Goal: Use online tool/utility: Utilize a website feature to perform a specific function

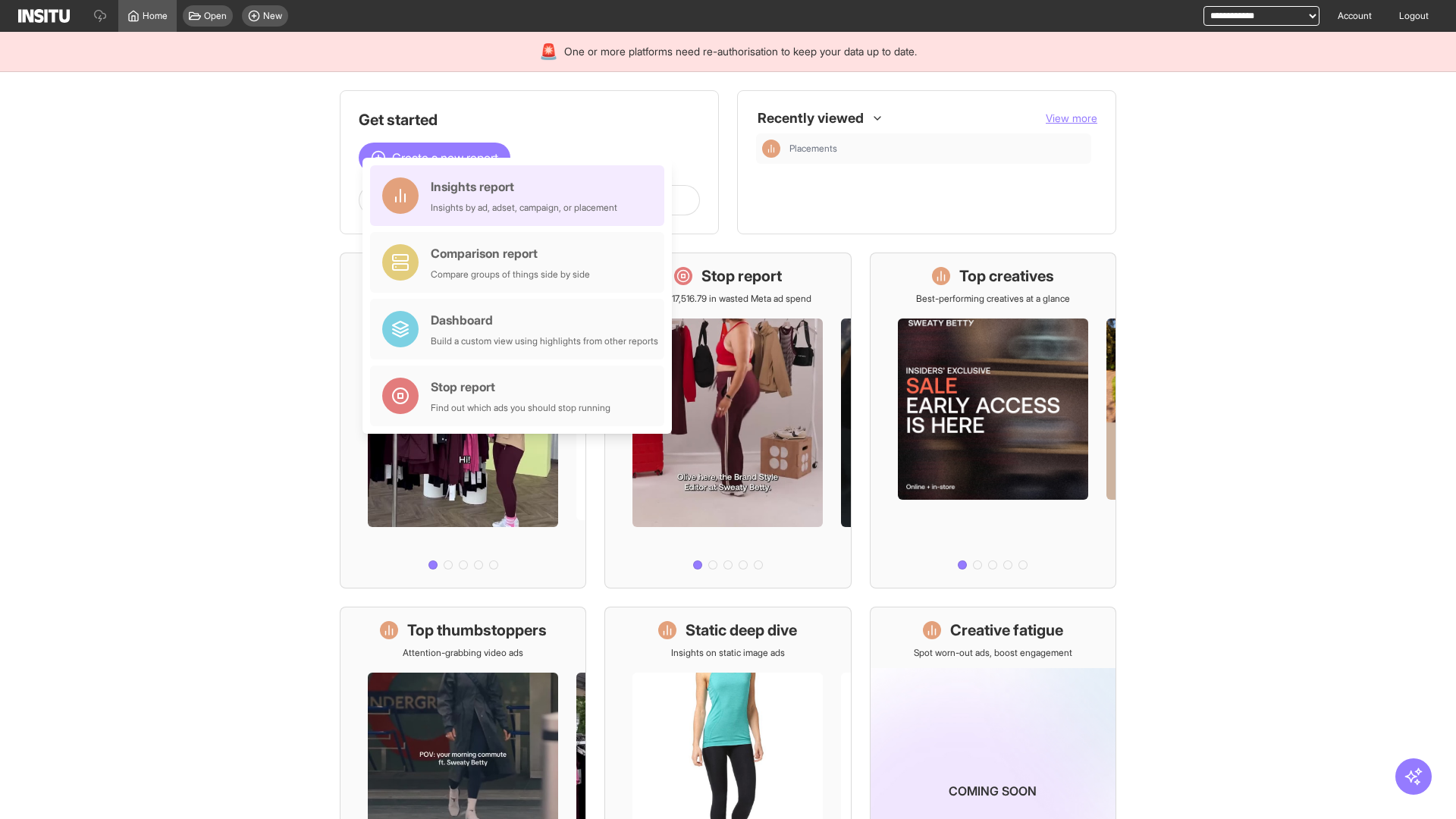
click at [521, 196] on div "Insights report Insights by ad, adset, campaign, or placement" at bounding box center [523, 196] width 187 height 37
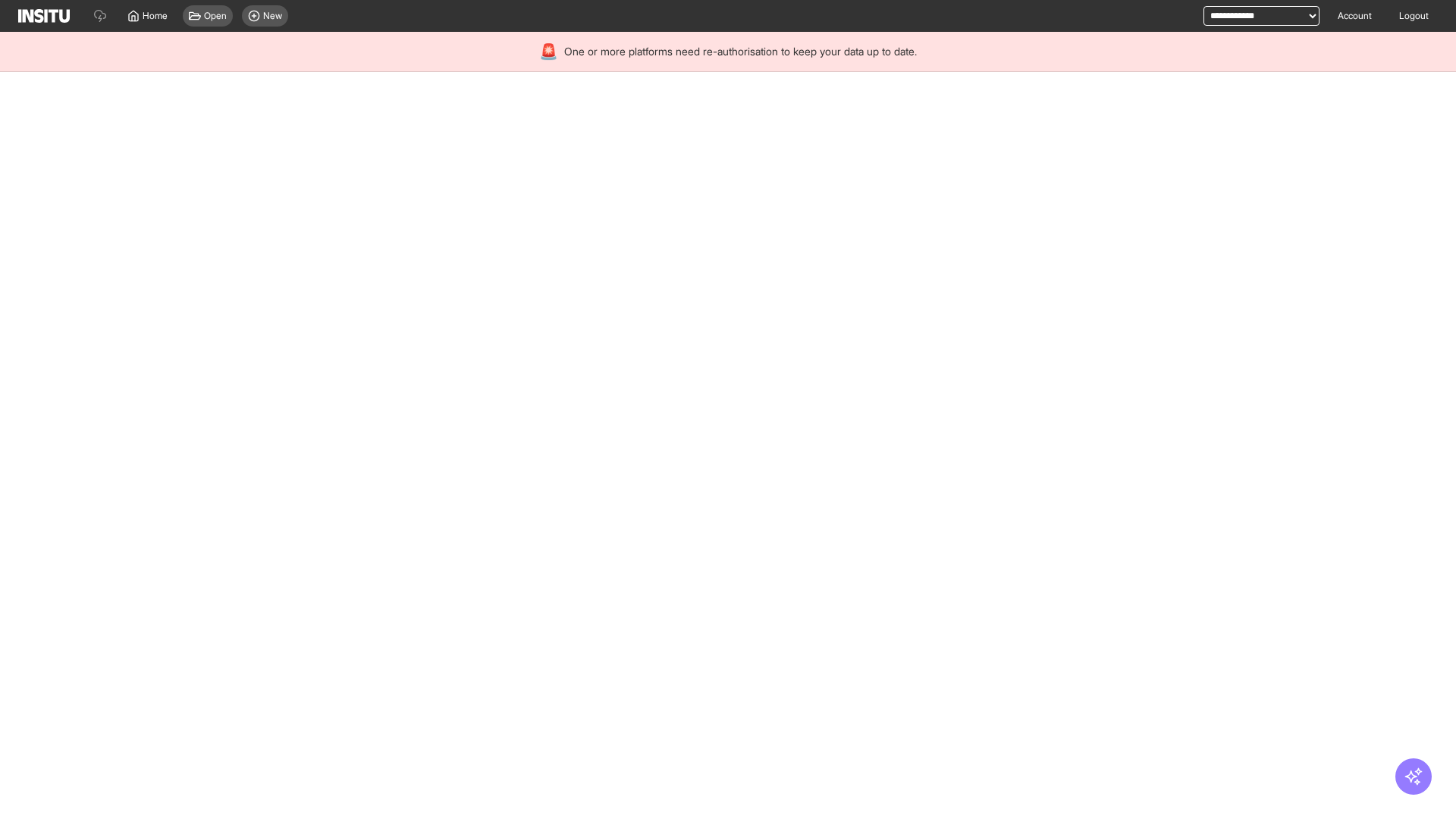
select select "**"
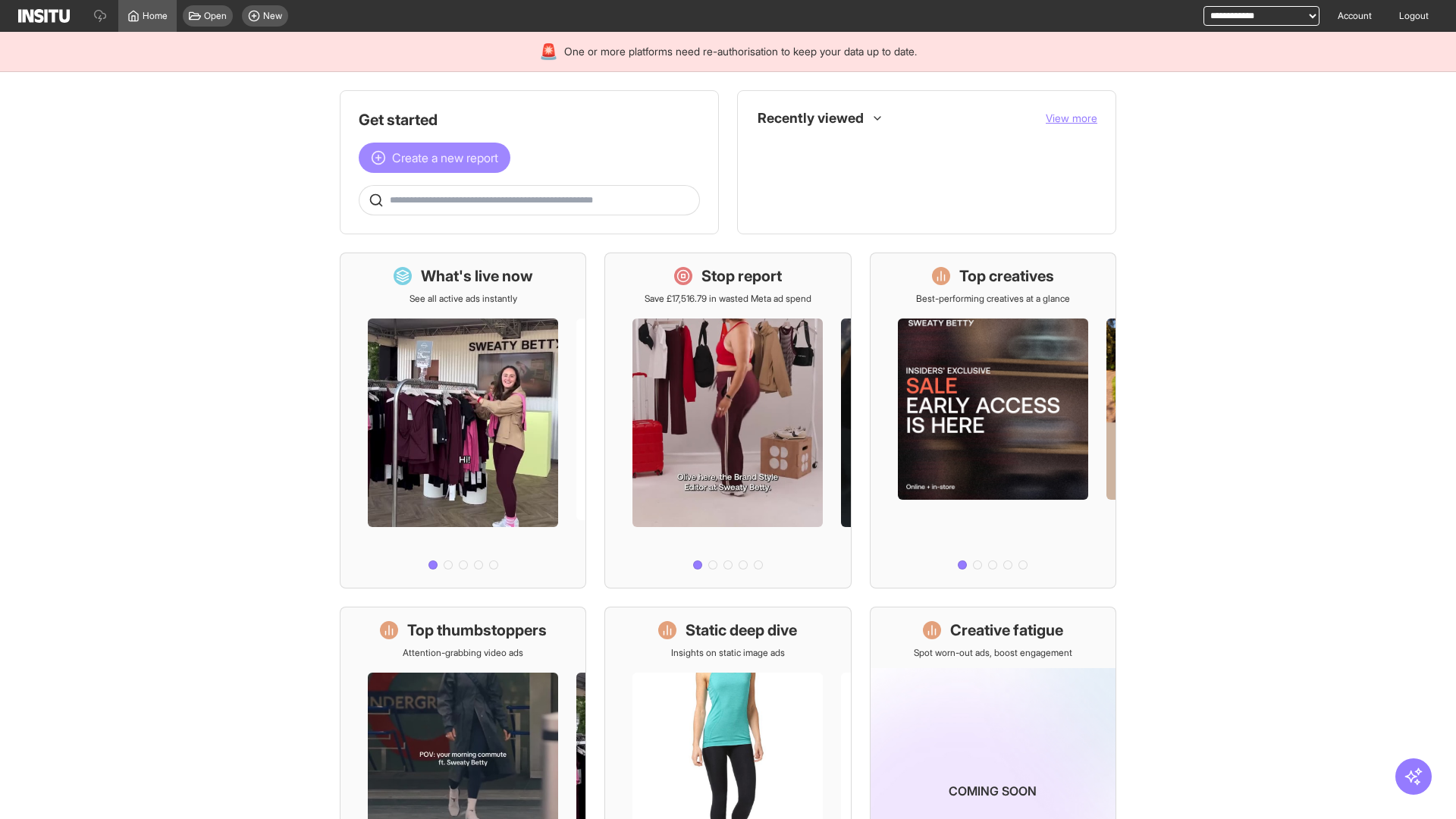
click at [438, 158] on span "Create a new report" at bounding box center [444, 158] width 106 height 18
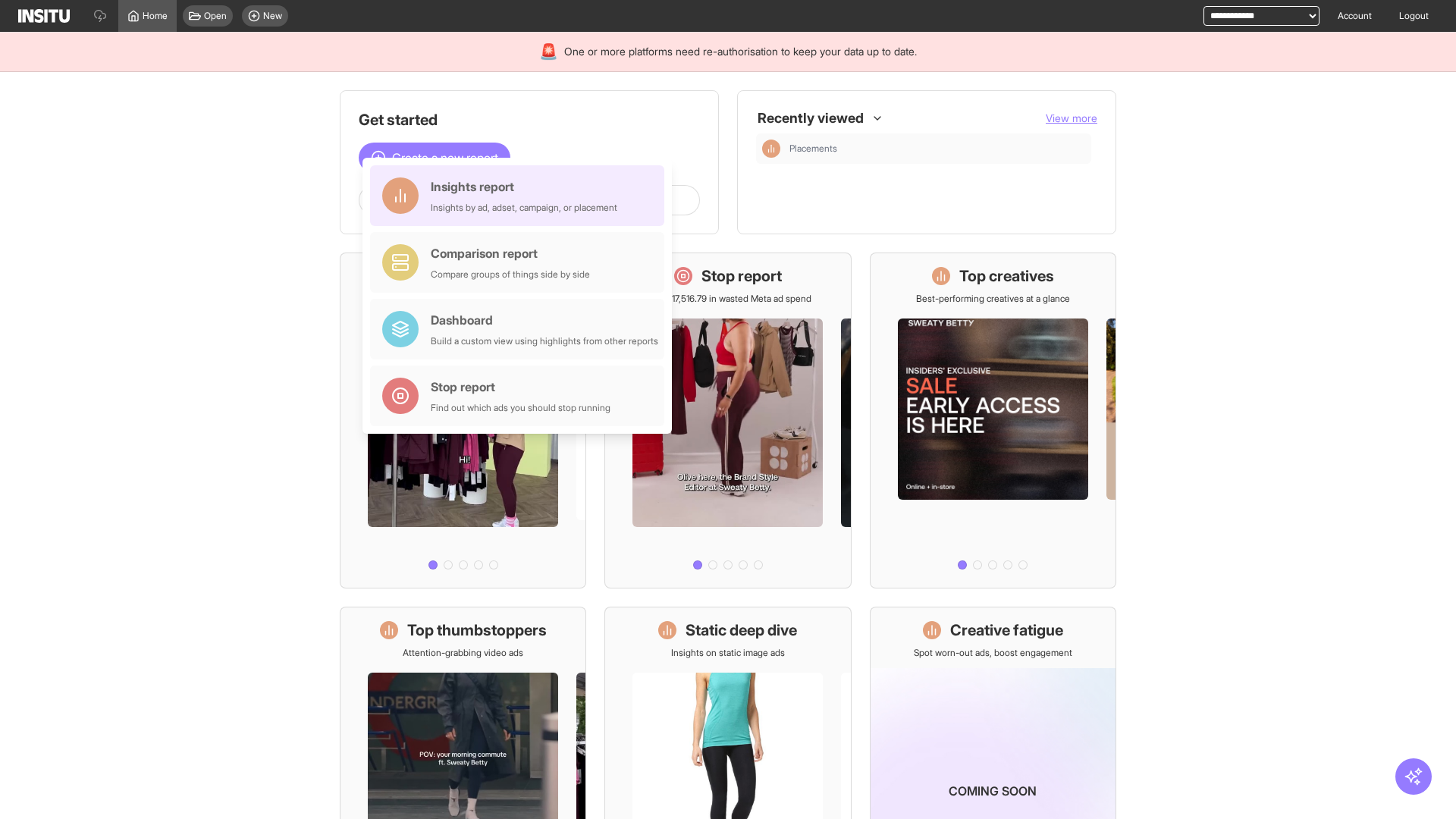
click at [521, 196] on div "Insights report Insights by ad, adset, campaign, or placement" at bounding box center [523, 196] width 187 height 37
